Goal: Task Accomplishment & Management: Use online tool/utility

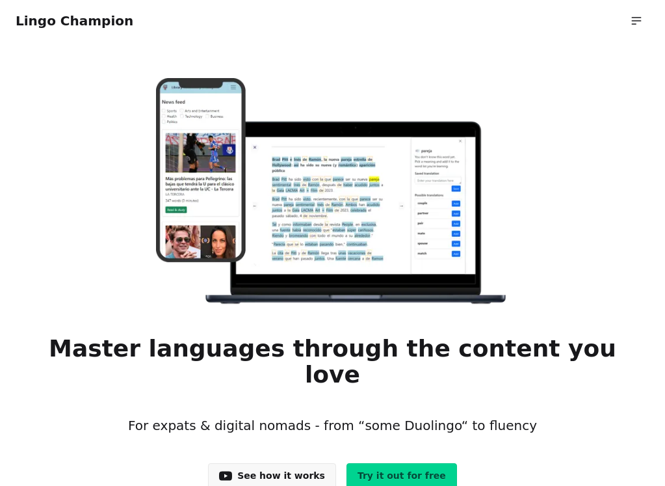
scroll to position [21, 0]
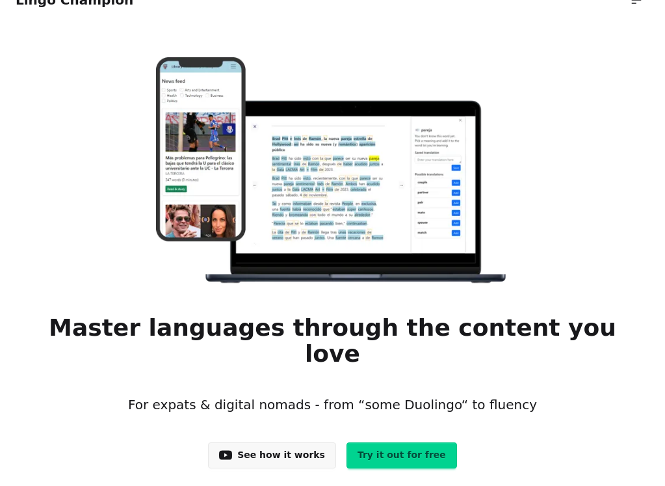
click at [369, 442] on link "Try it out for free" at bounding box center [402, 455] width 111 height 26
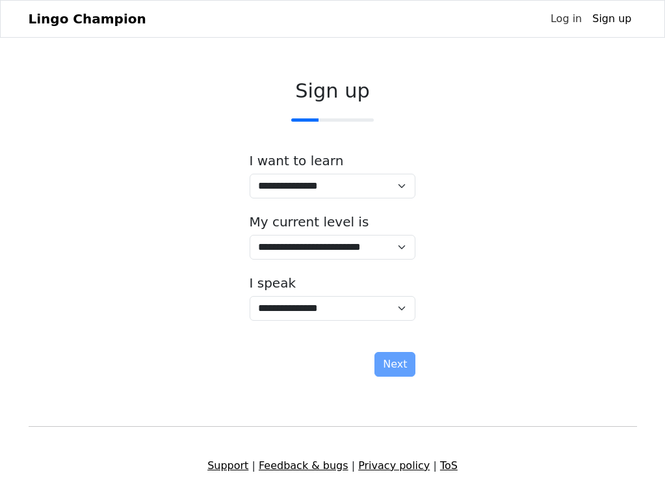
click at [566, 21] on link "Log in" at bounding box center [567, 19] width 42 height 26
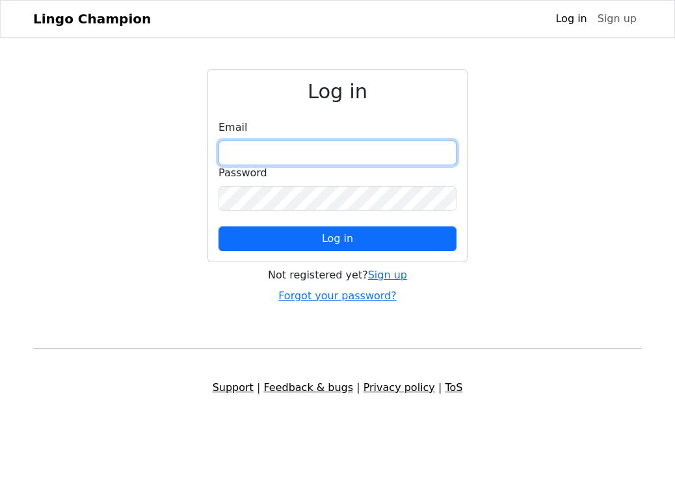
type input "**********"
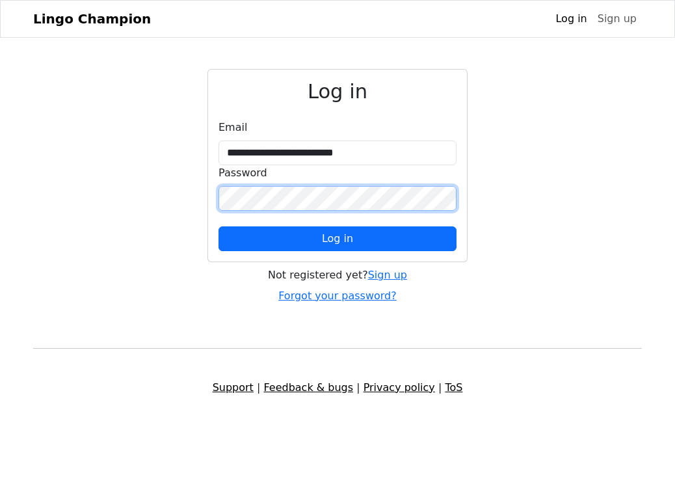
click at [337, 238] on button "Log in" at bounding box center [337, 238] width 238 height 25
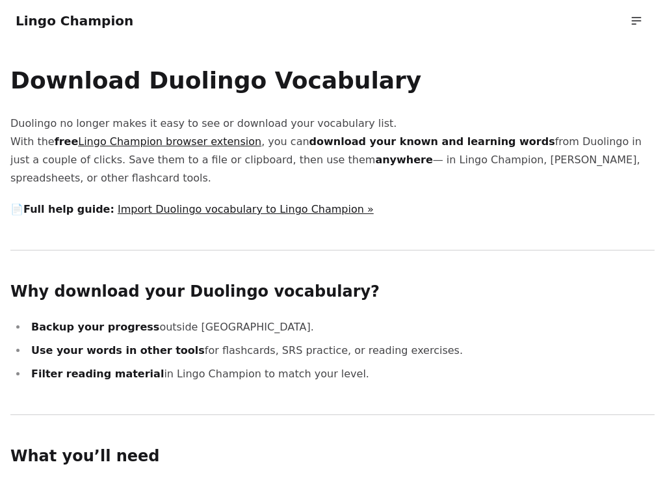
click at [174, 139] on link "Lingo Champion browser extension" at bounding box center [169, 141] width 183 height 12
